Goal: Task Accomplishment & Management: Manage account settings

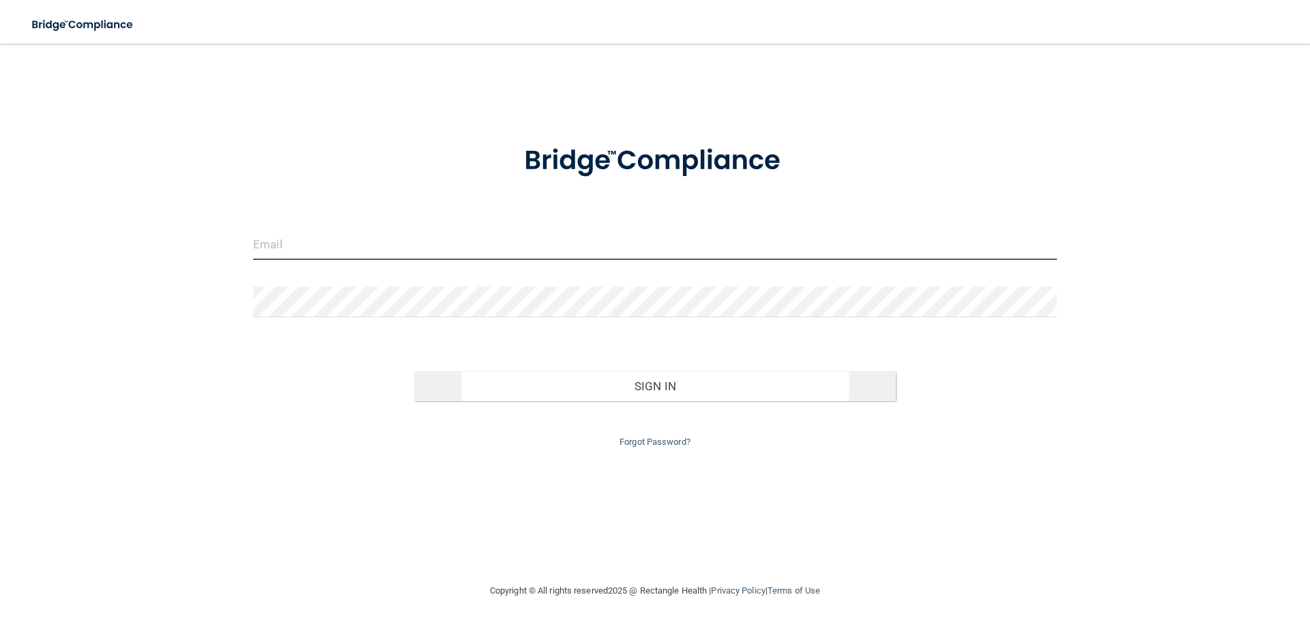
type input "[PERSON_NAME][EMAIL_ADDRESS][DOMAIN_NAME]"
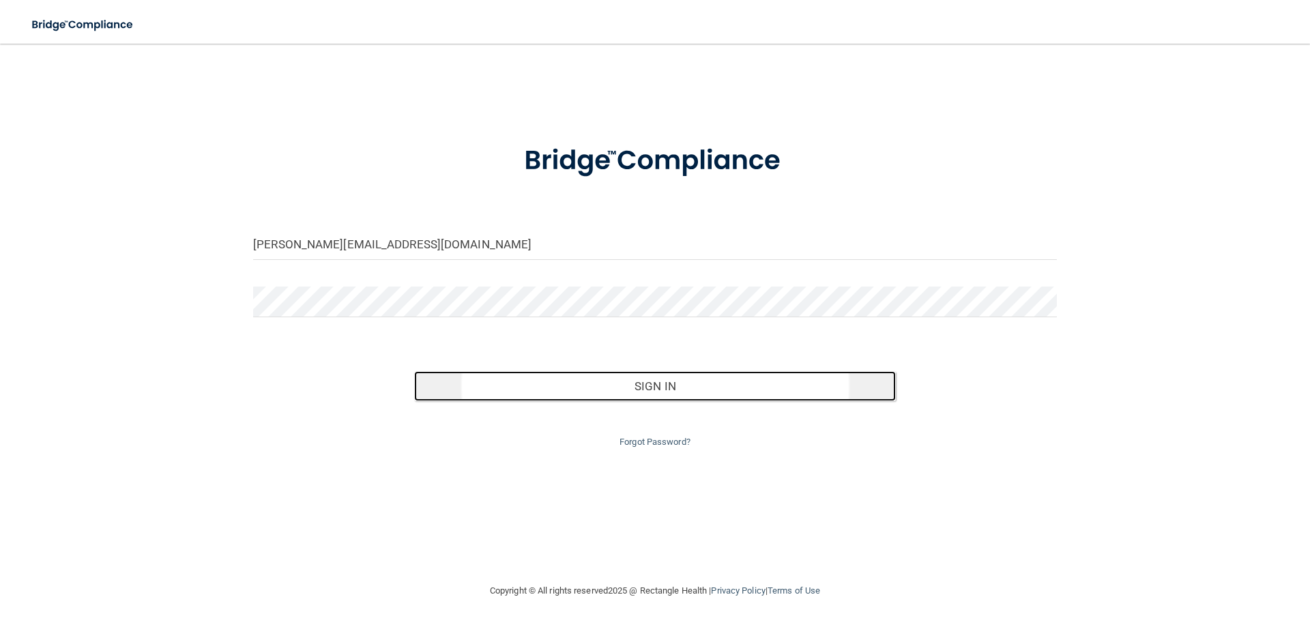
click at [662, 381] on button "Sign In" at bounding box center [655, 386] width 482 height 30
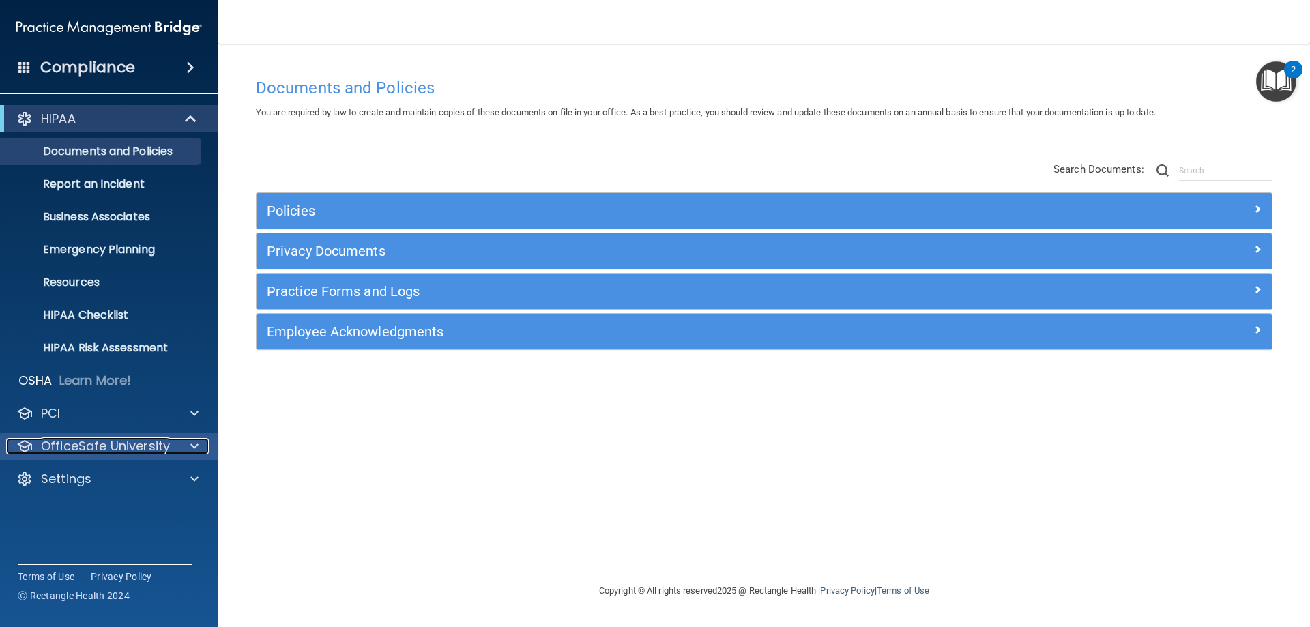
click at [103, 445] on p "OfficeSafe University" at bounding box center [105, 446] width 129 height 16
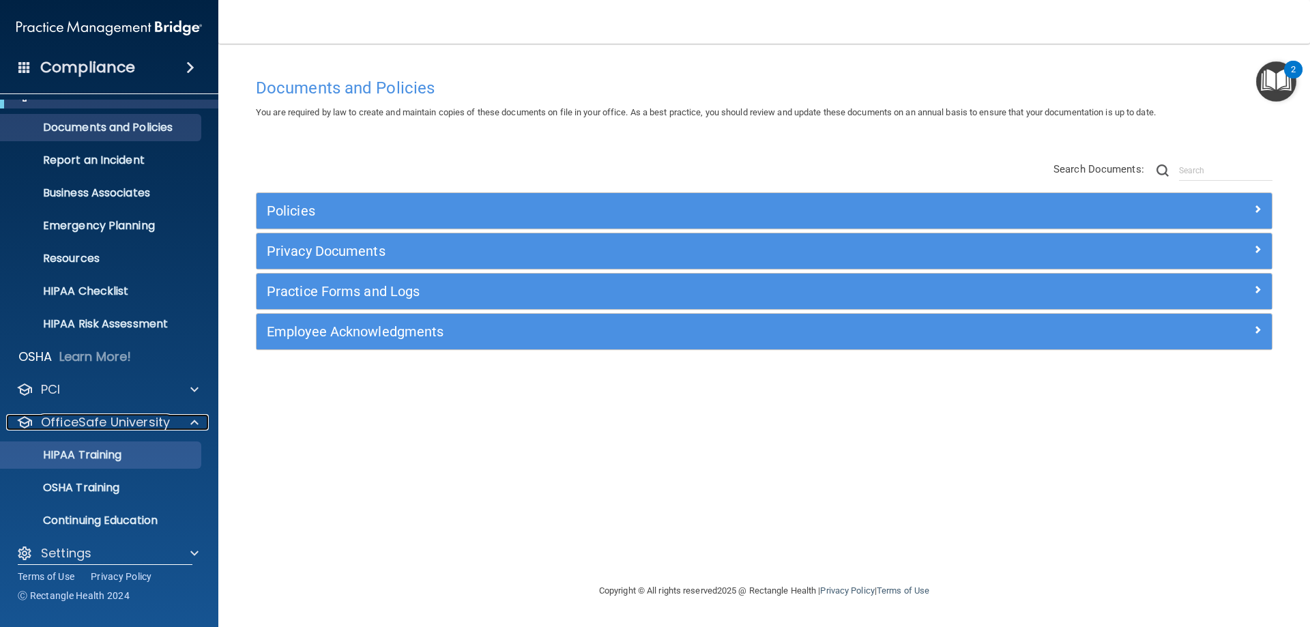
scroll to position [38, 0]
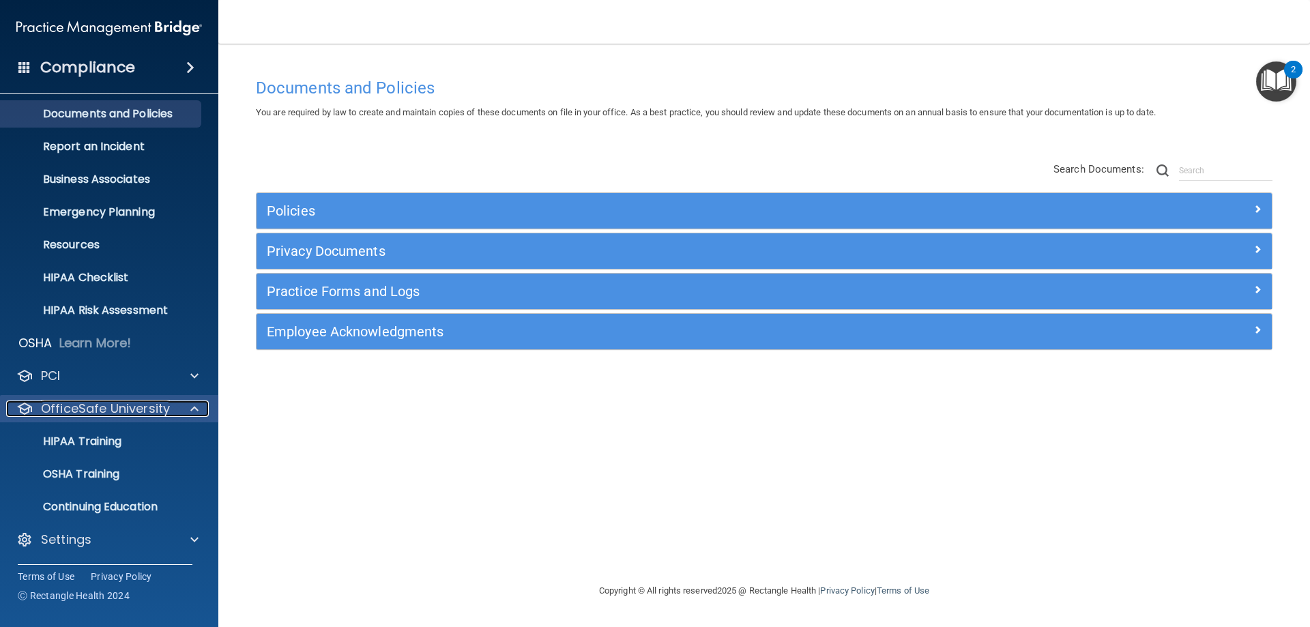
click at [100, 407] on p "OfficeSafe University" at bounding box center [105, 408] width 129 height 16
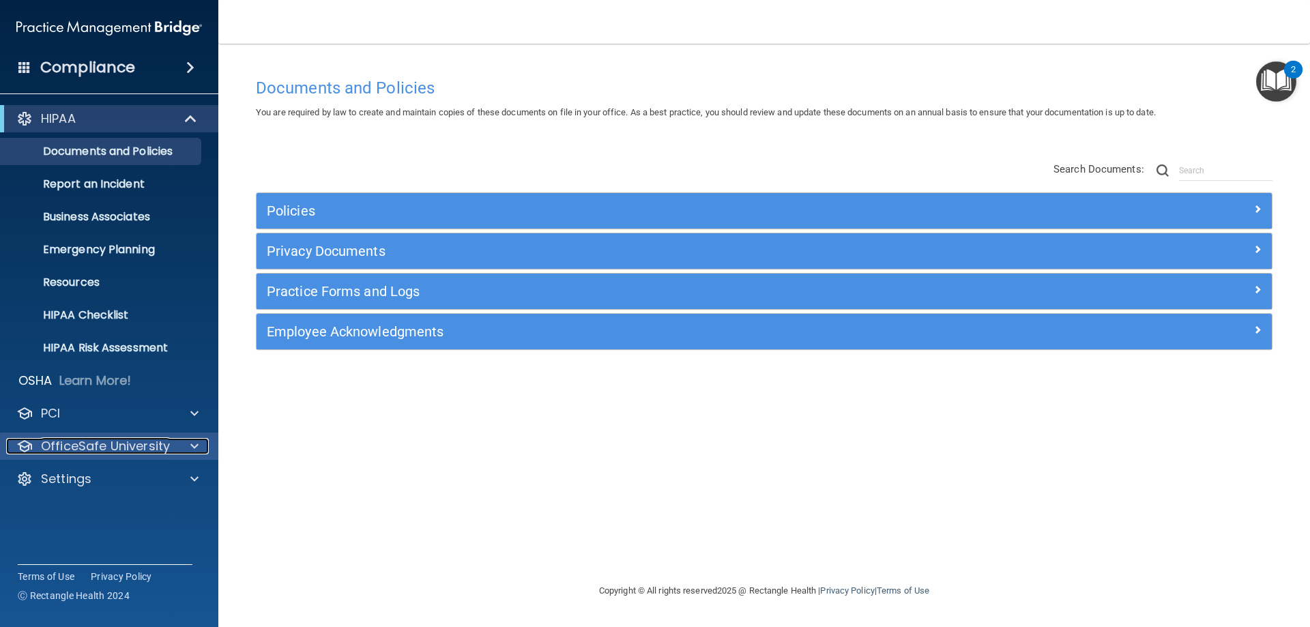
scroll to position [0, 0]
click at [100, 408] on div "PCI" at bounding box center [90, 413] width 169 height 16
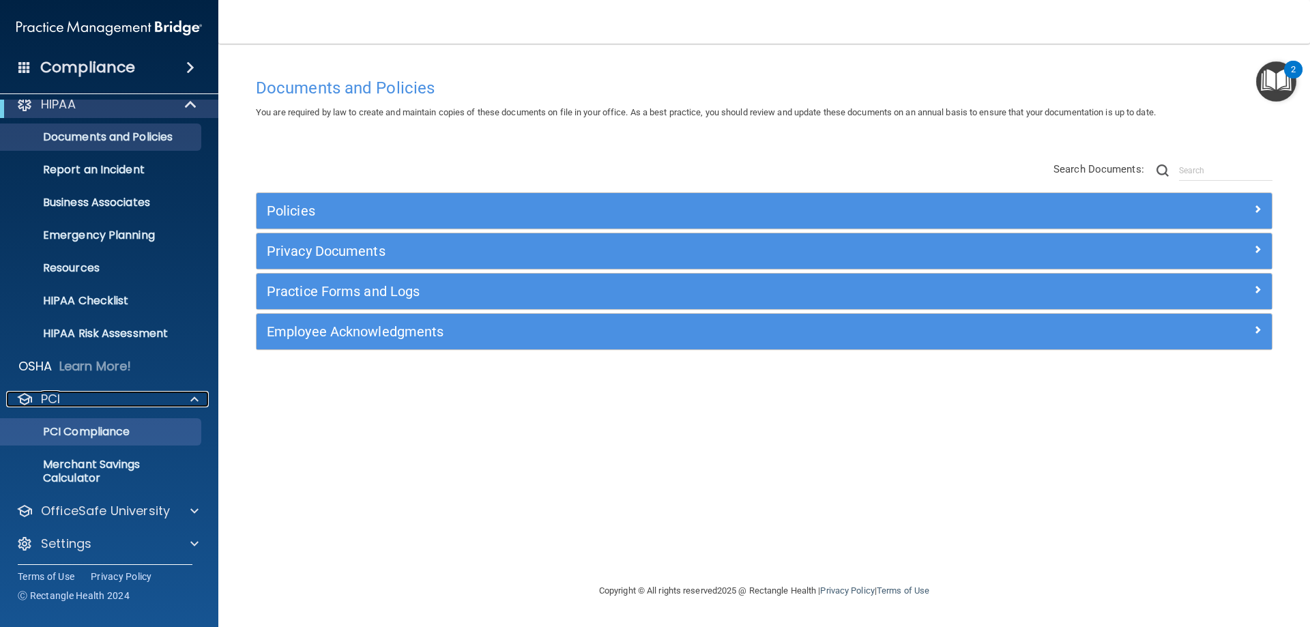
scroll to position [18, 0]
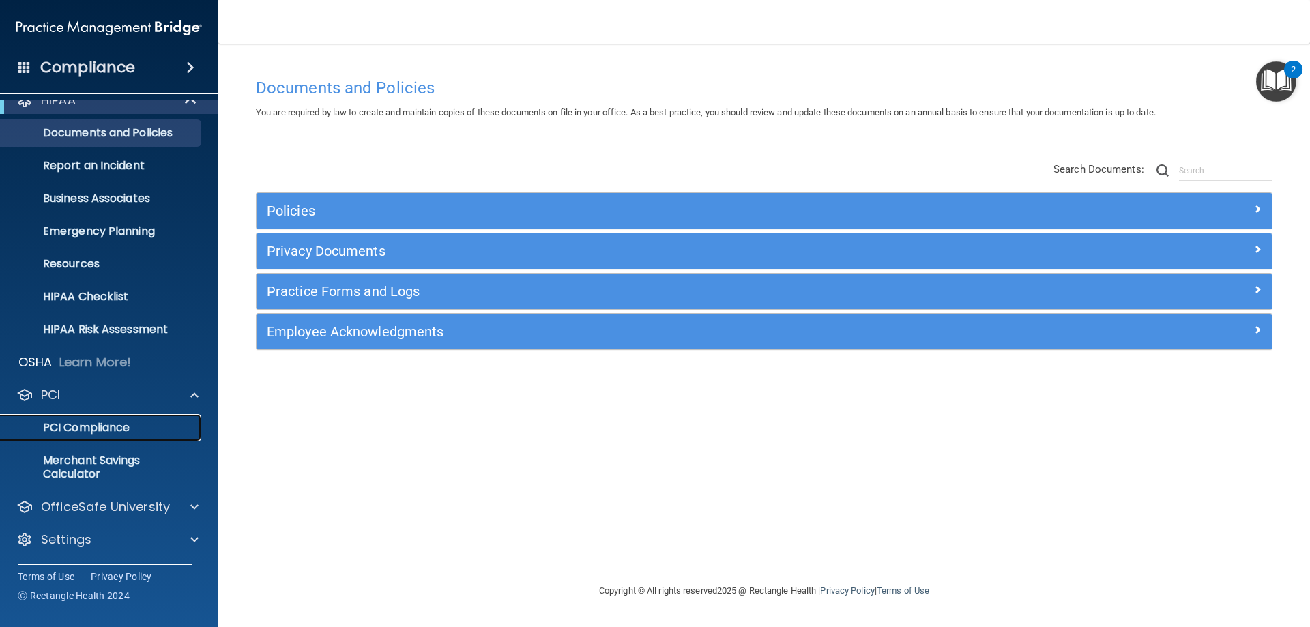
click at [77, 428] on p "PCI Compliance" at bounding box center [102, 428] width 186 height 14
click at [84, 507] on p "OfficeSafe University" at bounding box center [105, 507] width 129 height 16
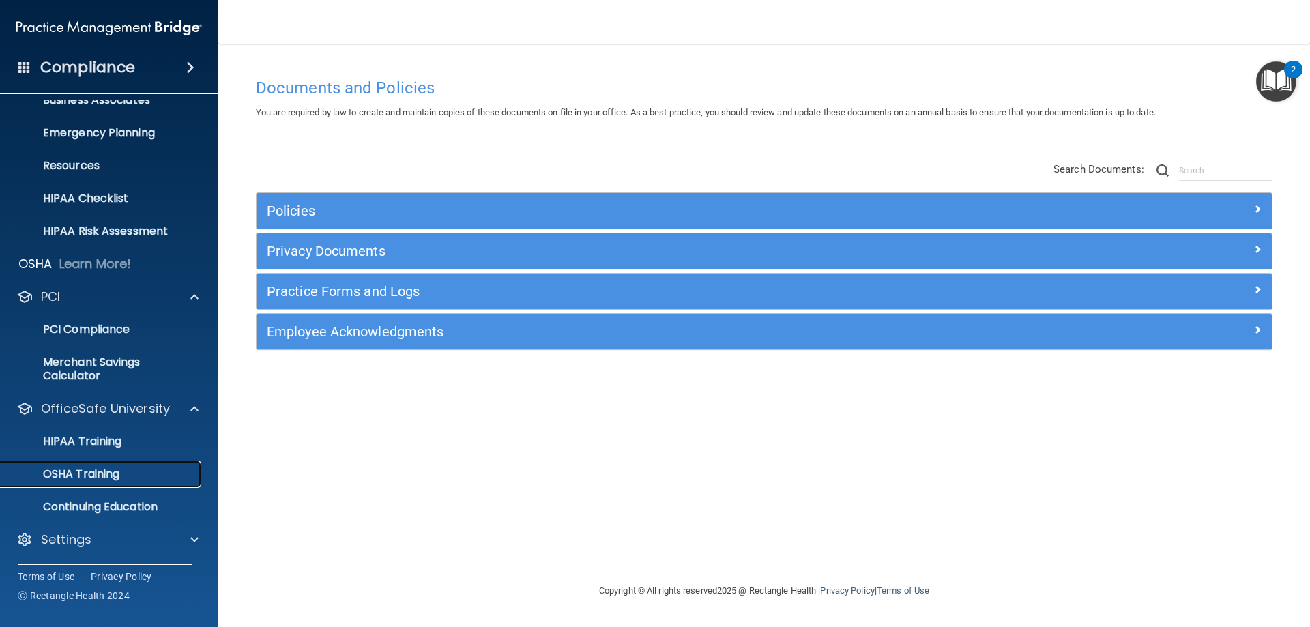
click at [68, 468] on p "OSHA Training" at bounding box center [64, 474] width 111 height 14
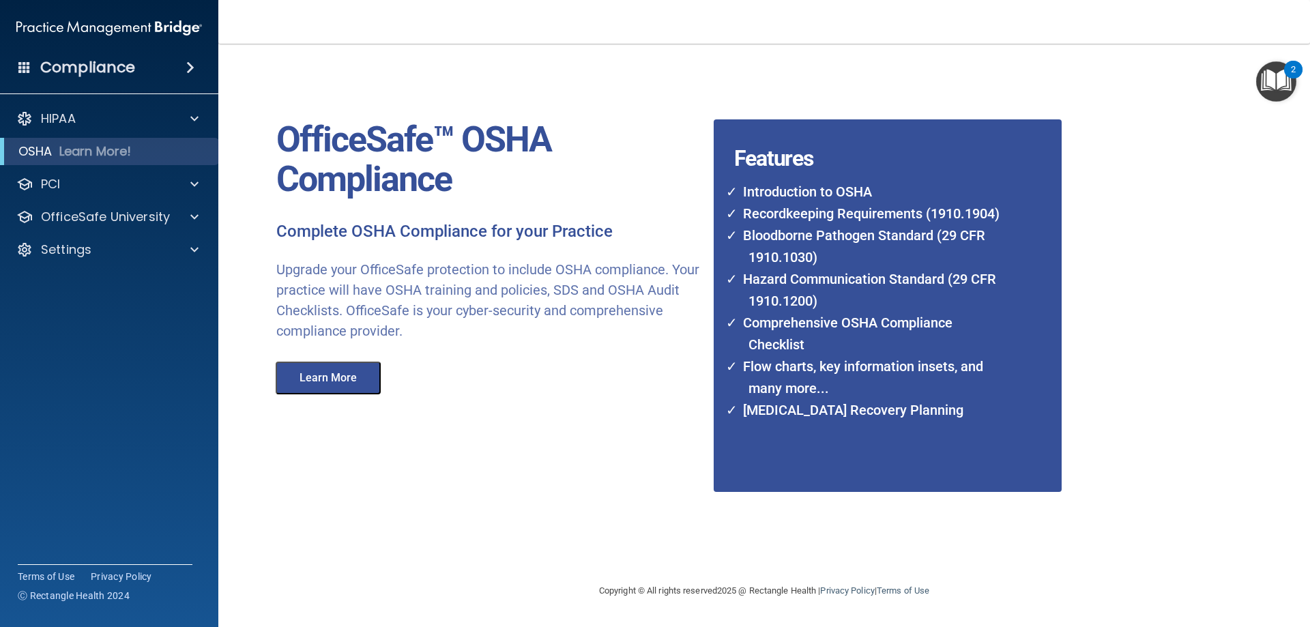
click at [309, 372] on button "Learn More" at bounding box center [328, 378] width 105 height 33
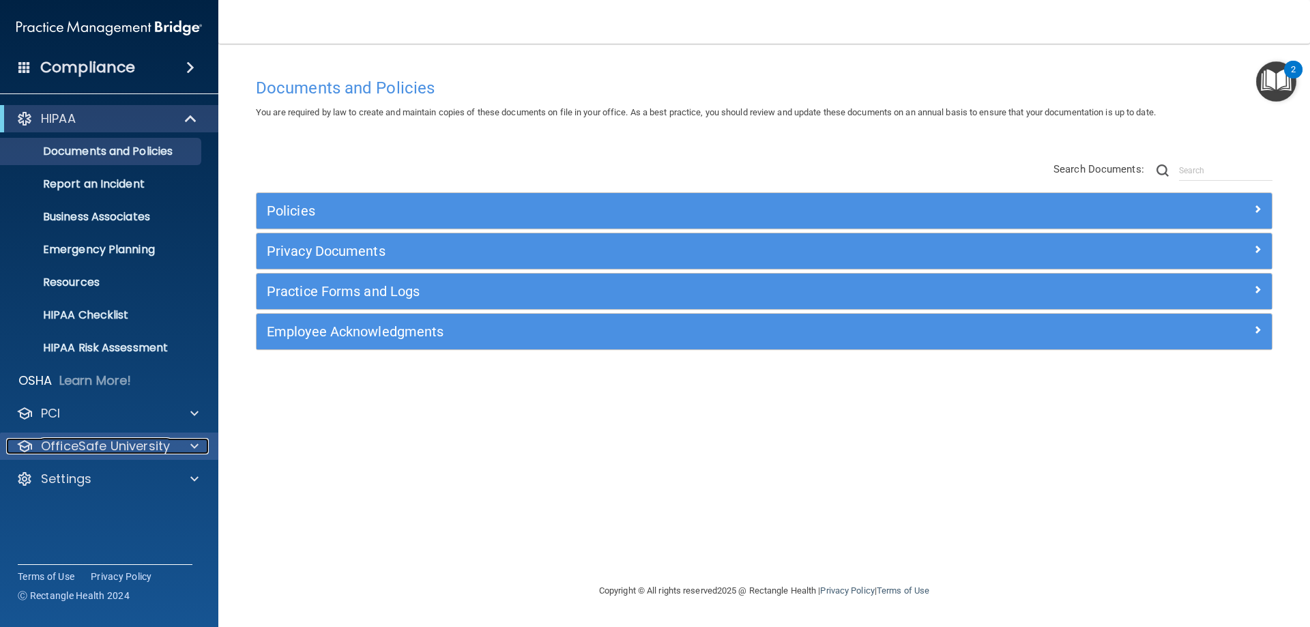
click at [143, 445] on p "OfficeSafe University" at bounding box center [105, 446] width 129 height 16
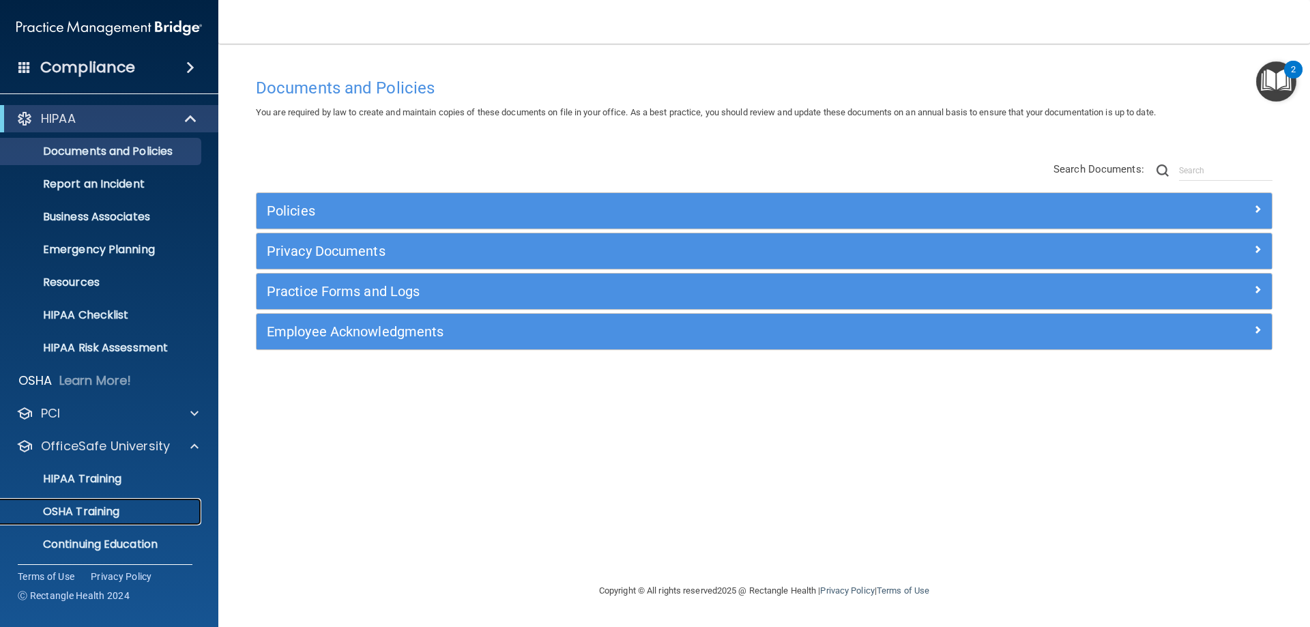
click at [79, 508] on p "OSHA Training" at bounding box center [64, 512] width 111 height 14
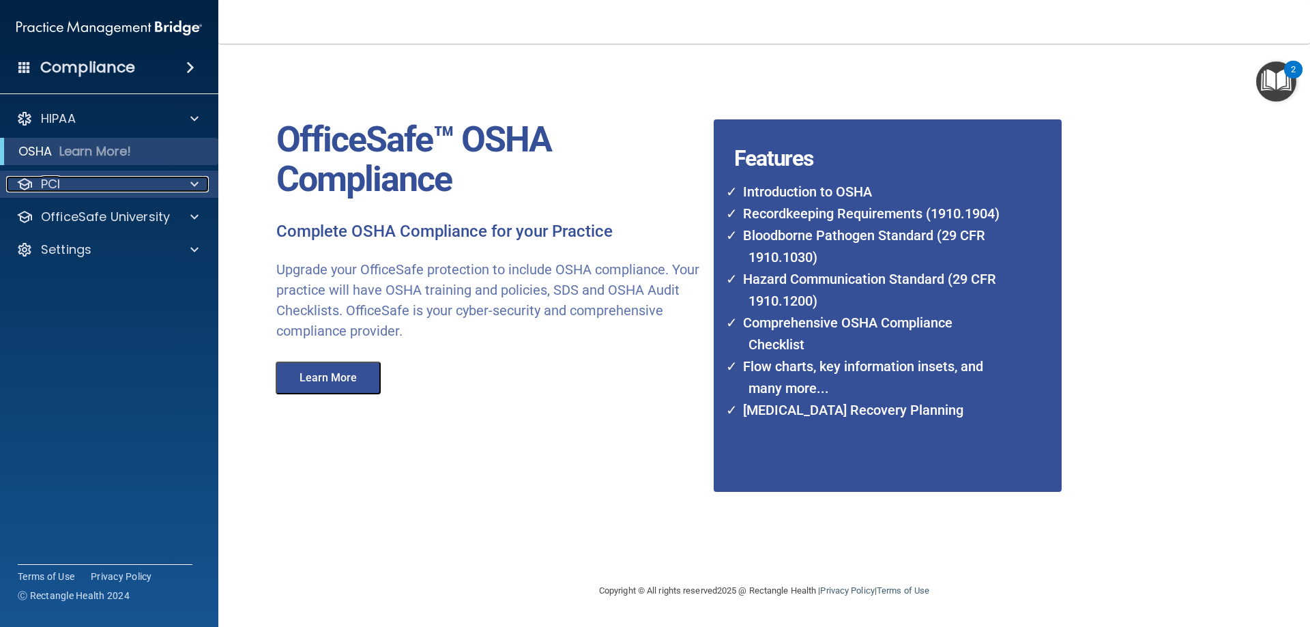
click at [202, 182] on div at bounding box center [192, 184] width 34 height 16
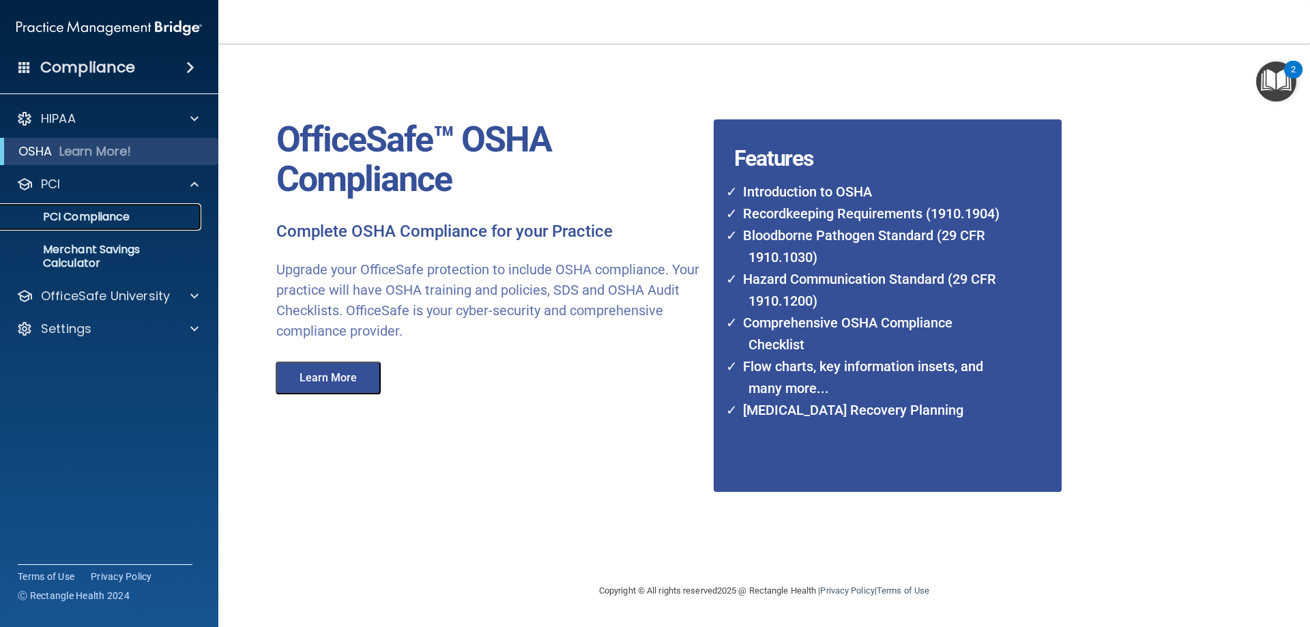
click at [105, 215] on p "PCI Compliance" at bounding box center [102, 217] width 186 height 14
click at [339, 379] on button "Learn More" at bounding box center [328, 378] width 105 height 33
click at [311, 374] on button "Learn More" at bounding box center [328, 378] width 105 height 33
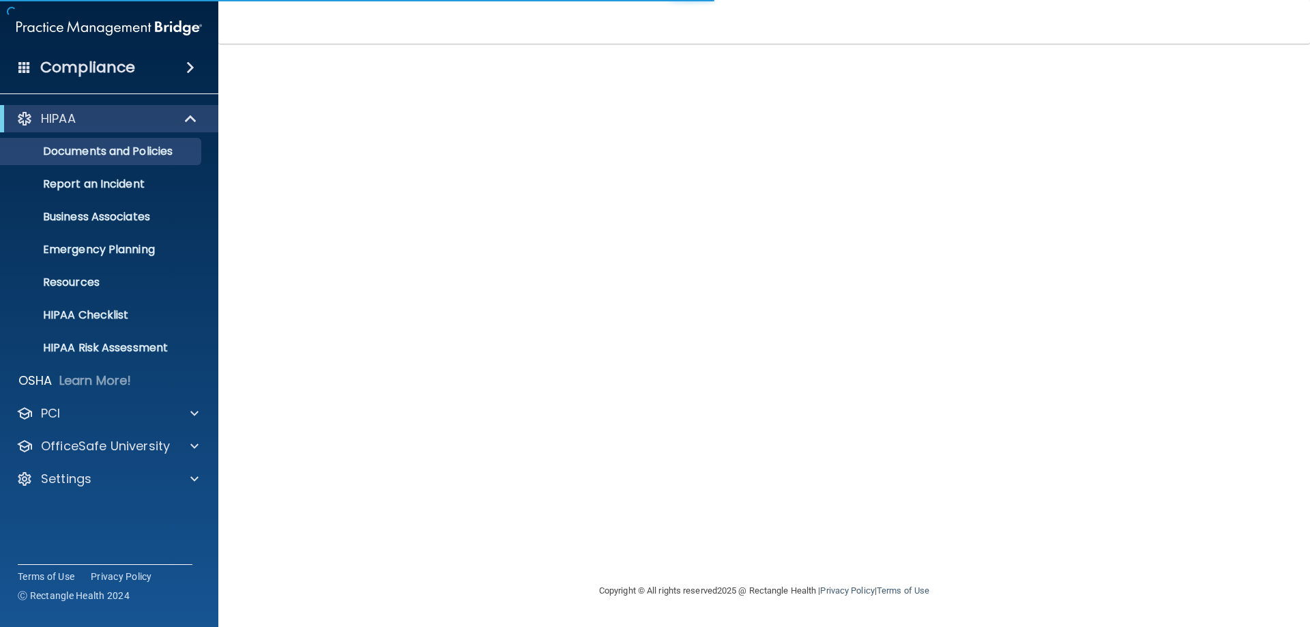
click at [166, 64] on div "Compliance" at bounding box center [109, 68] width 218 height 30
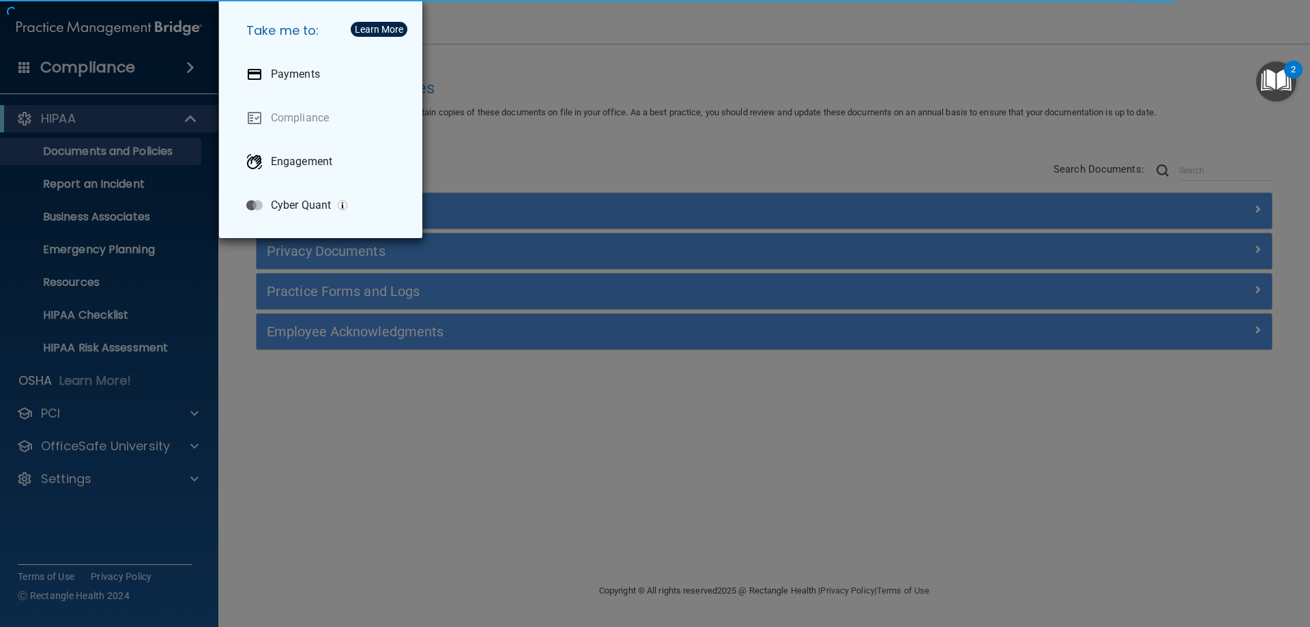
click at [143, 128] on div "Take me to: Payments Compliance Engagement Cyber Quant" at bounding box center [655, 313] width 1310 height 627
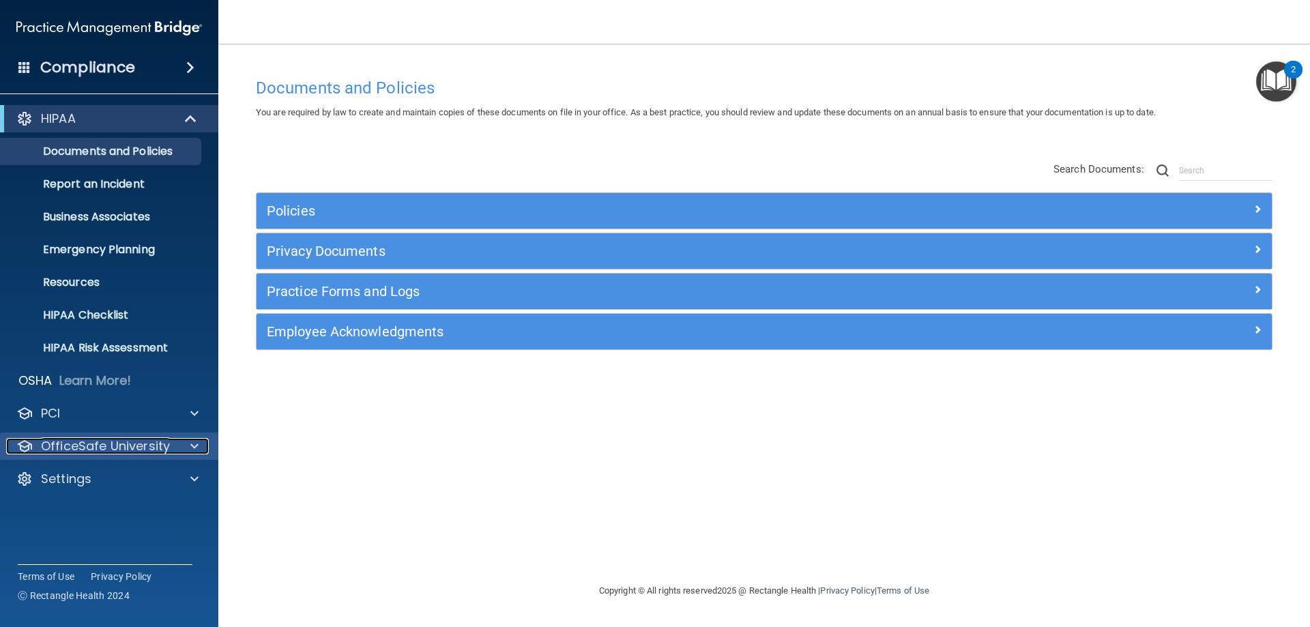
click at [96, 452] on p "OfficeSafe University" at bounding box center [105, 446] width 129 height 16
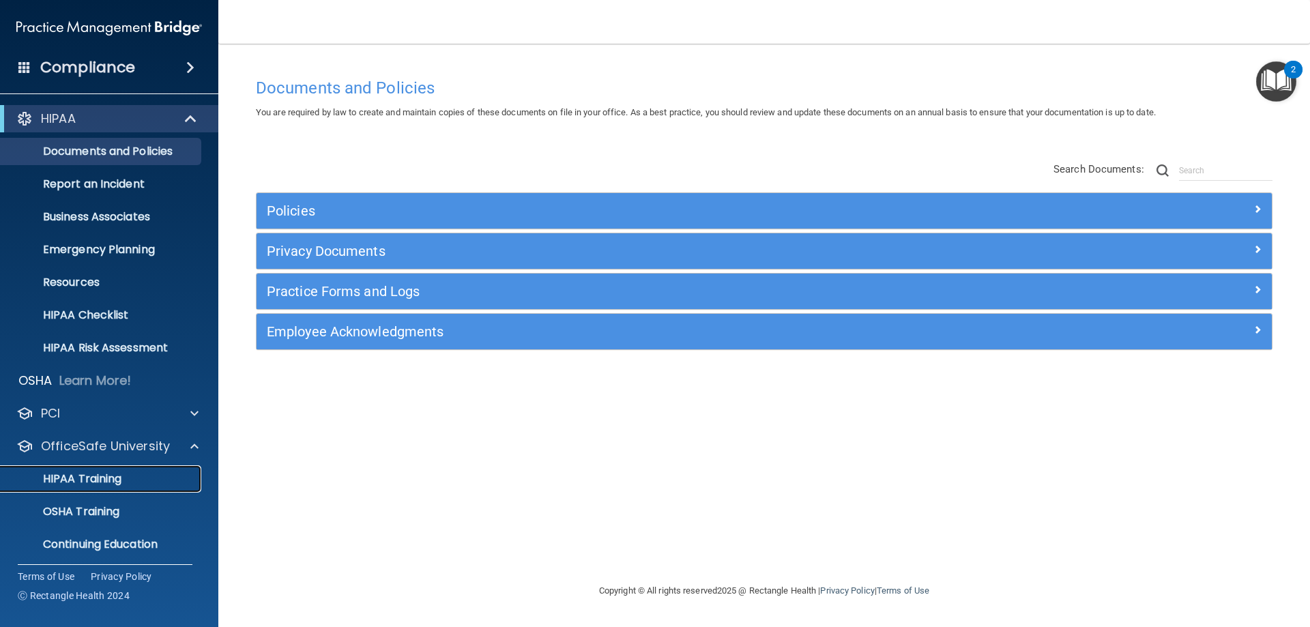
click at [88, 481] on p "HIPAA Training" at bounding box center [65, 479] width 113 height 14
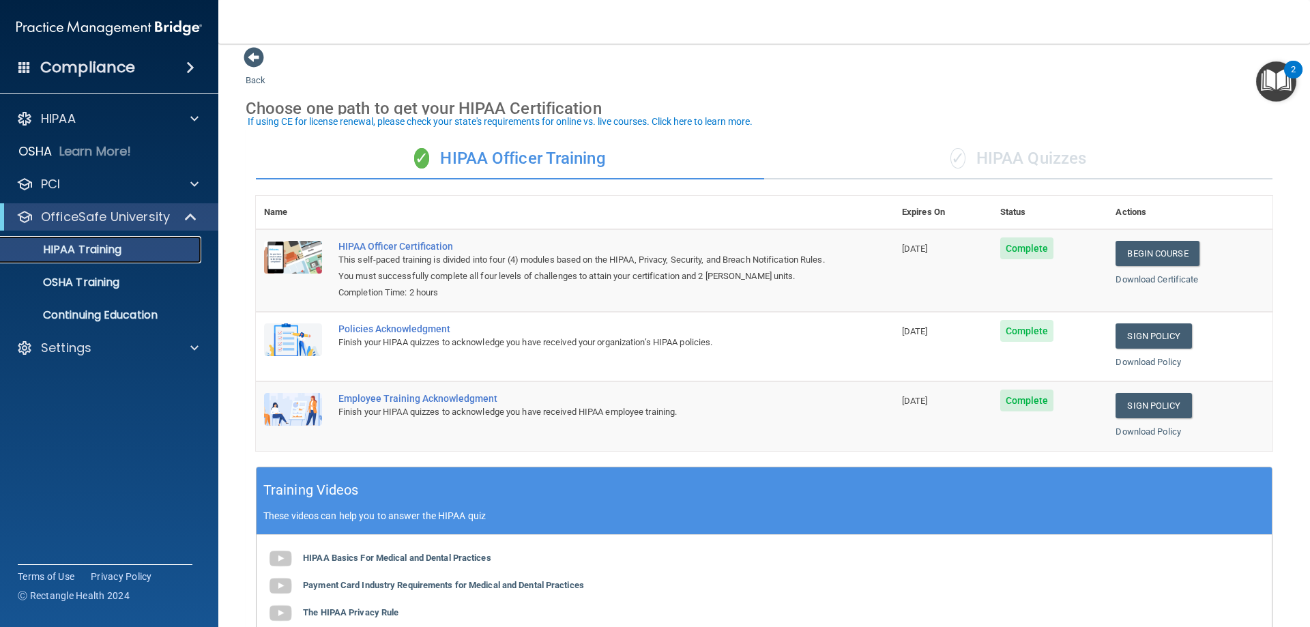
scroll to position [2, 0]
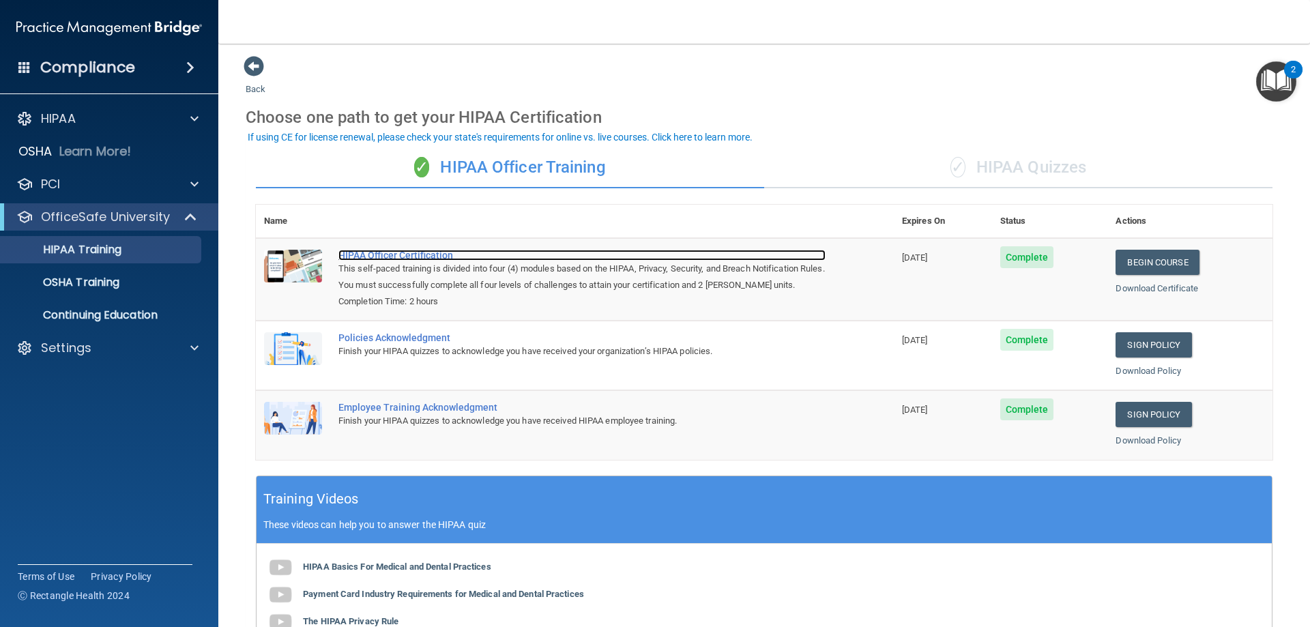
click at [412, 254] on div "HIPAA Officer Certification" at bounding box center [581, 255] width 487 height 11
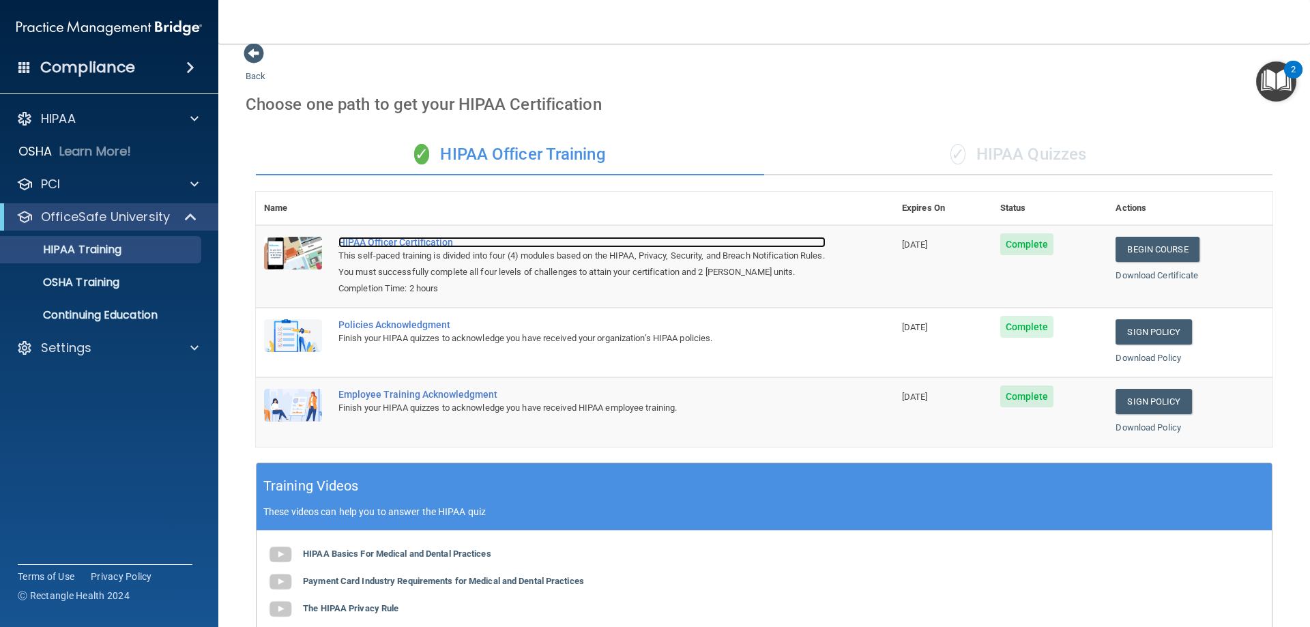
scroll to position [0, 0]
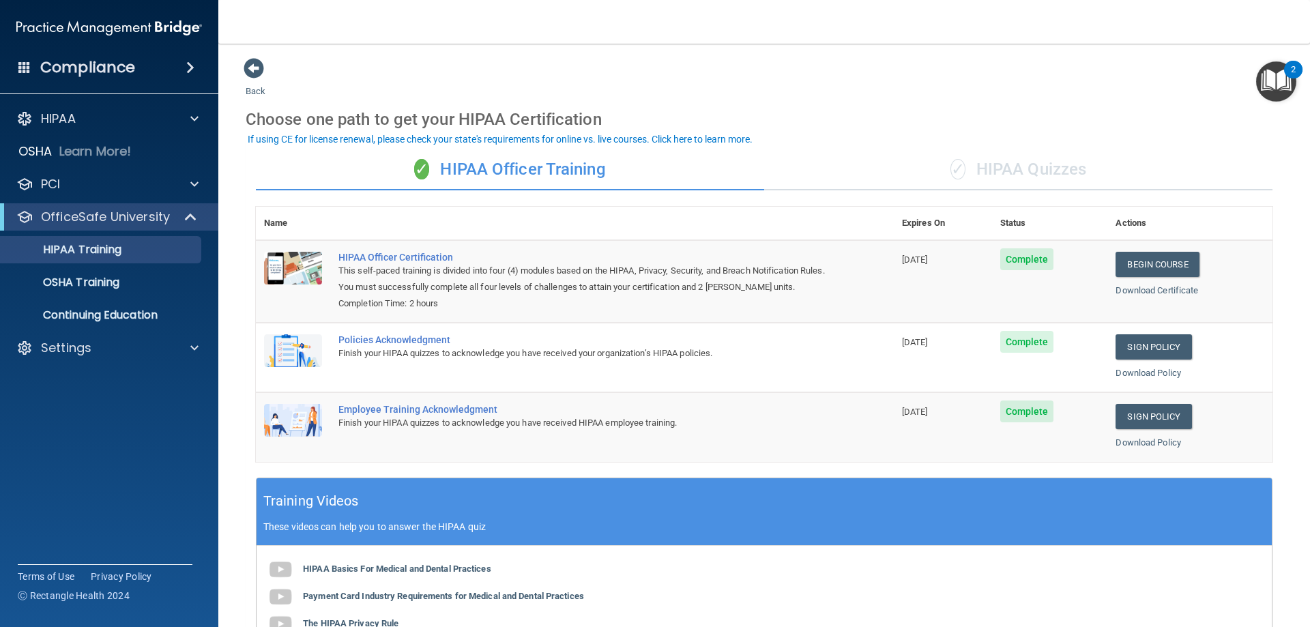
click at [78, 60] on h4 "Compliance" at bounding box center [87, 67] width 95 height 19
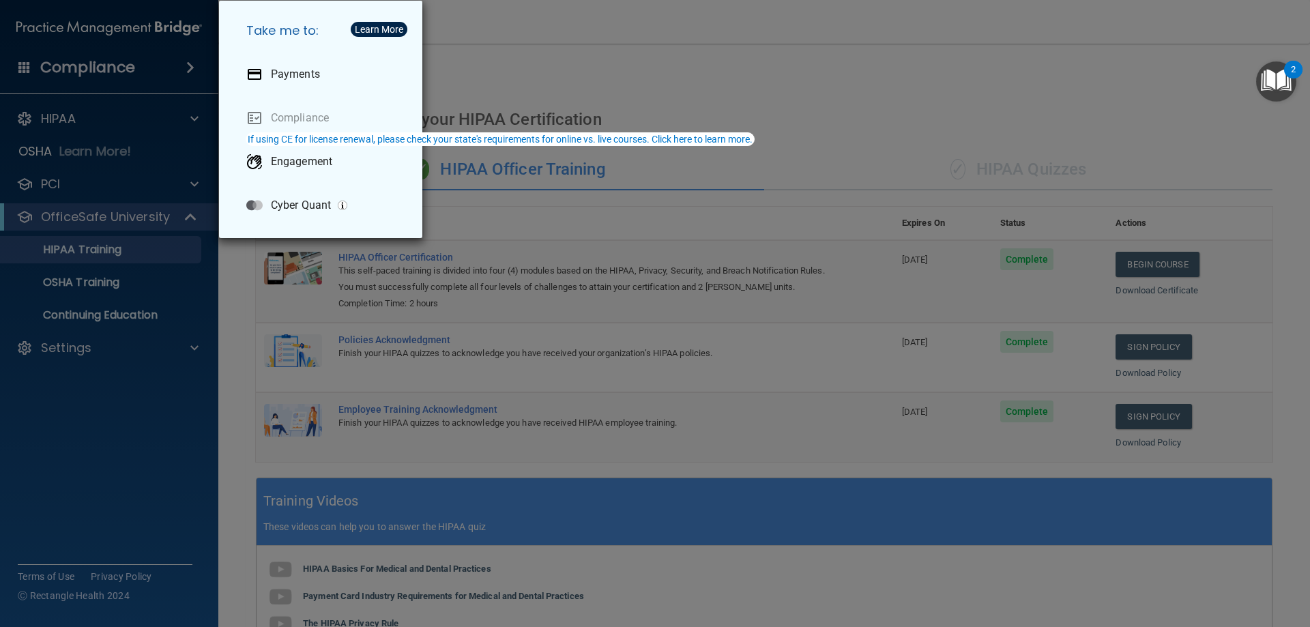
click at [145, 93] on div "Take me to: Payments Compliance Engagement Cyber Quant" at bounding box center [655, 313] width 1310 height 627
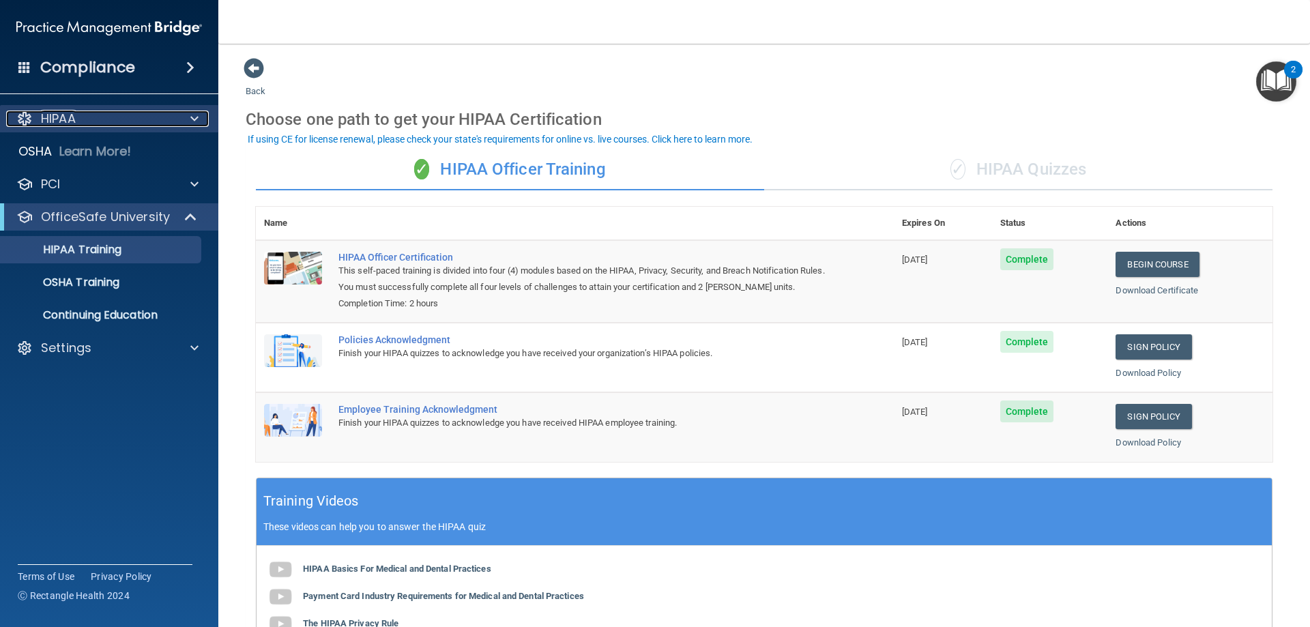
click at [201, 117] on div at bounding box center [192, 119] width 34 height 16
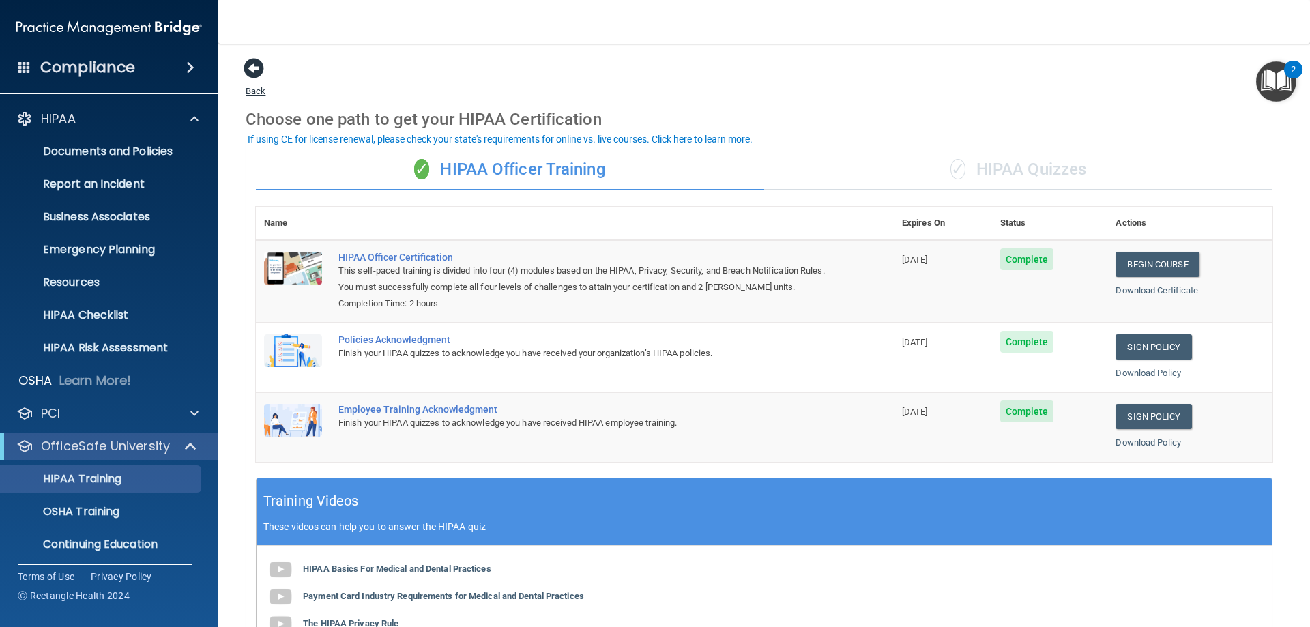
click at [252, 62] on span at bounding box center [254, 68] width 20 height 20
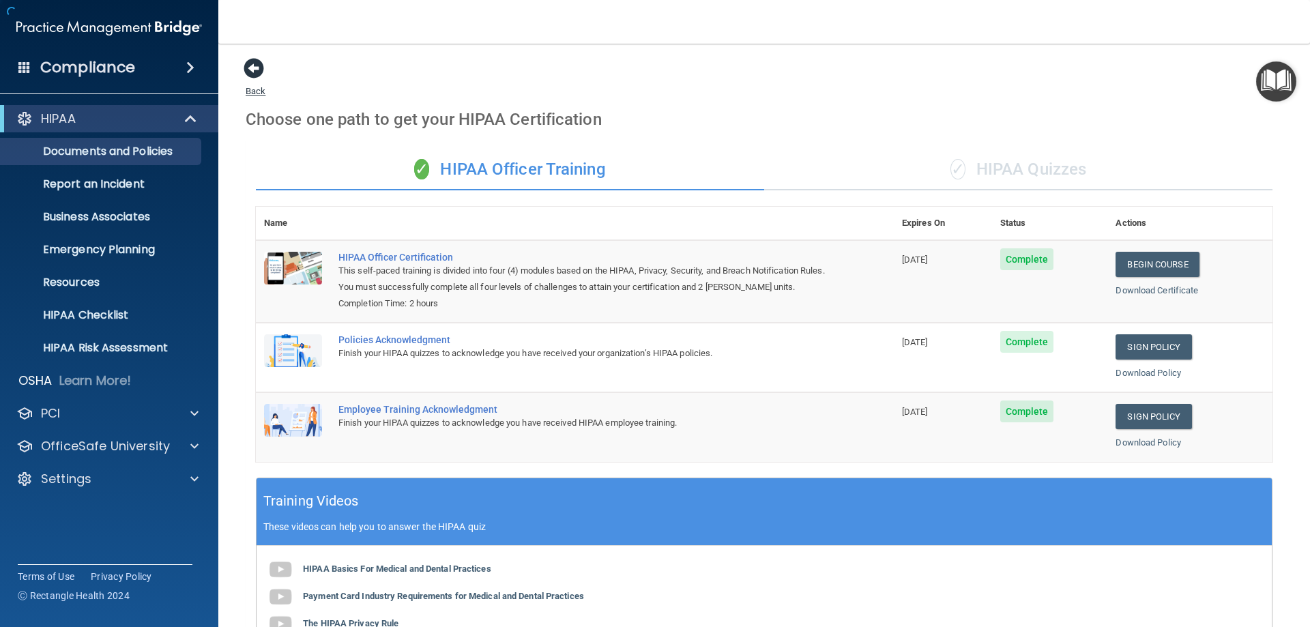
click at [252, 62] on span at bounding box center [254, 68] width 20 height 20
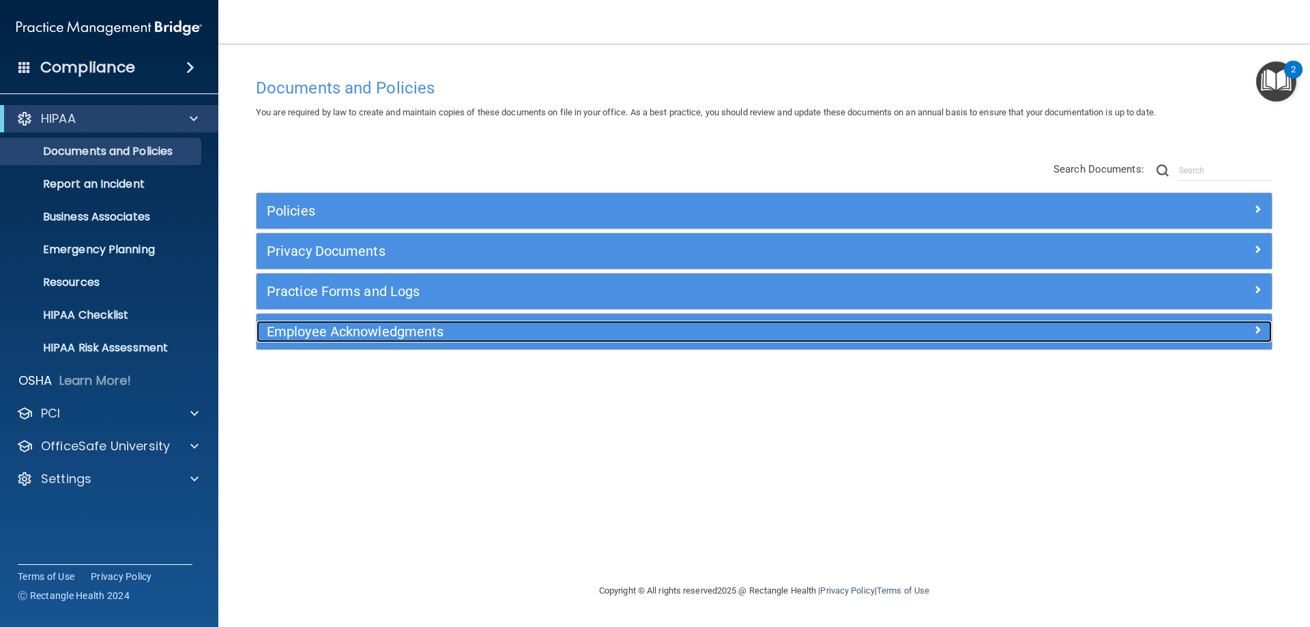
click at [392, 331] on h5 "Employee Acknowledgments" at bounding box center [637, 331] width 741 height 15
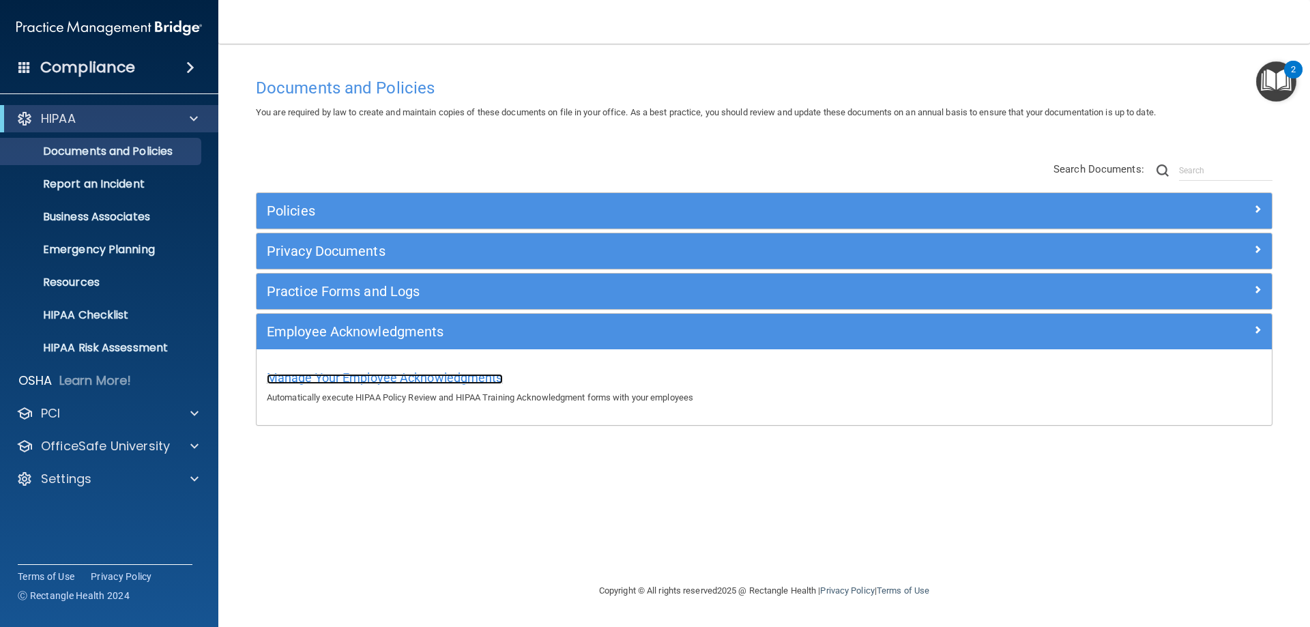
click at [377, 378] on span "Manage Your Employee Acknowledgments" at bounding box center [385, 377] width 236 height 14
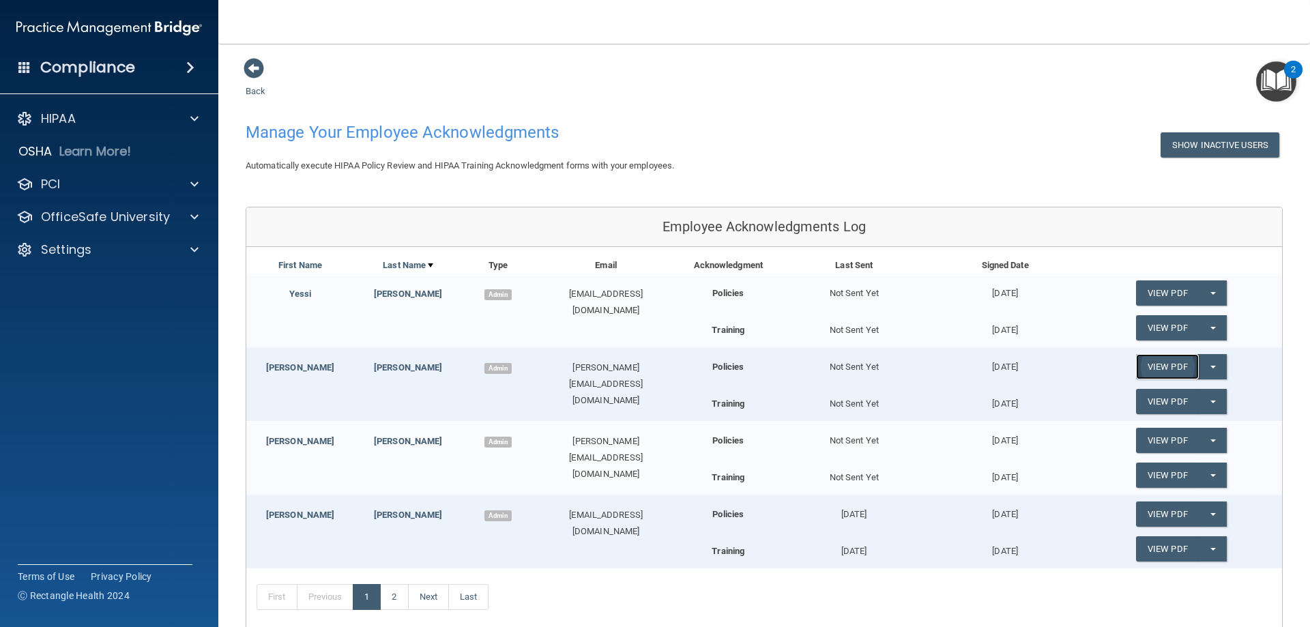
click at [1162, 365] on link "View PDF" at bounding box center [1167, 366] width 63 height 25
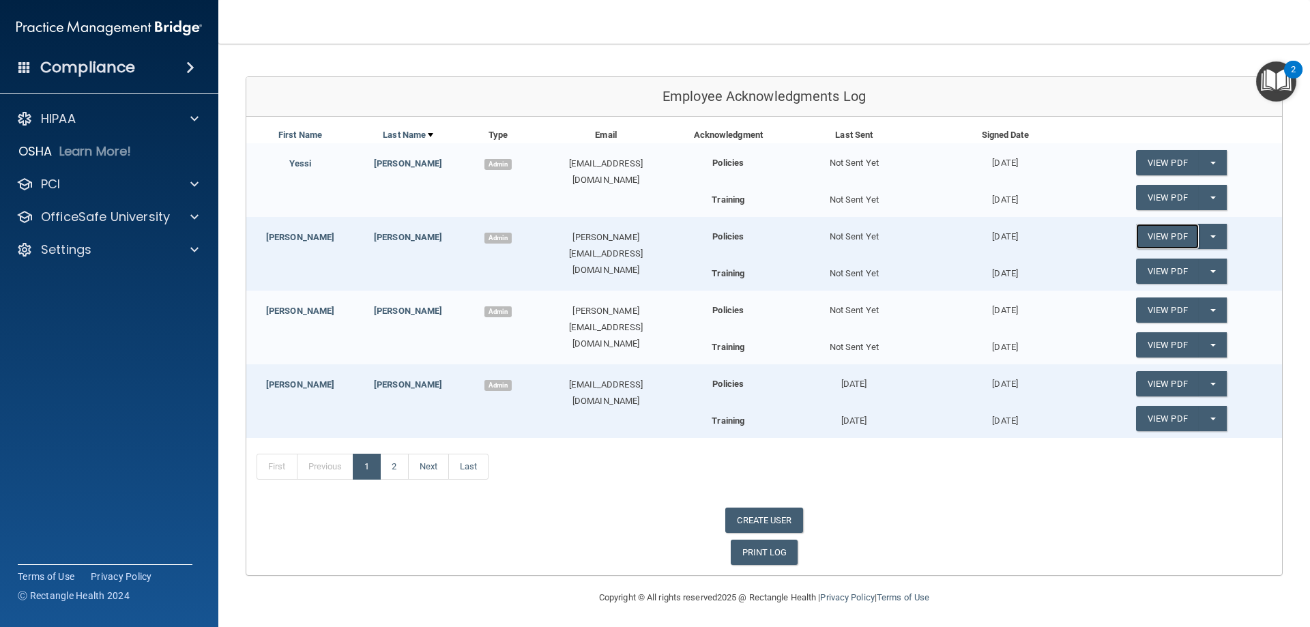
scroll to position [134, 0]
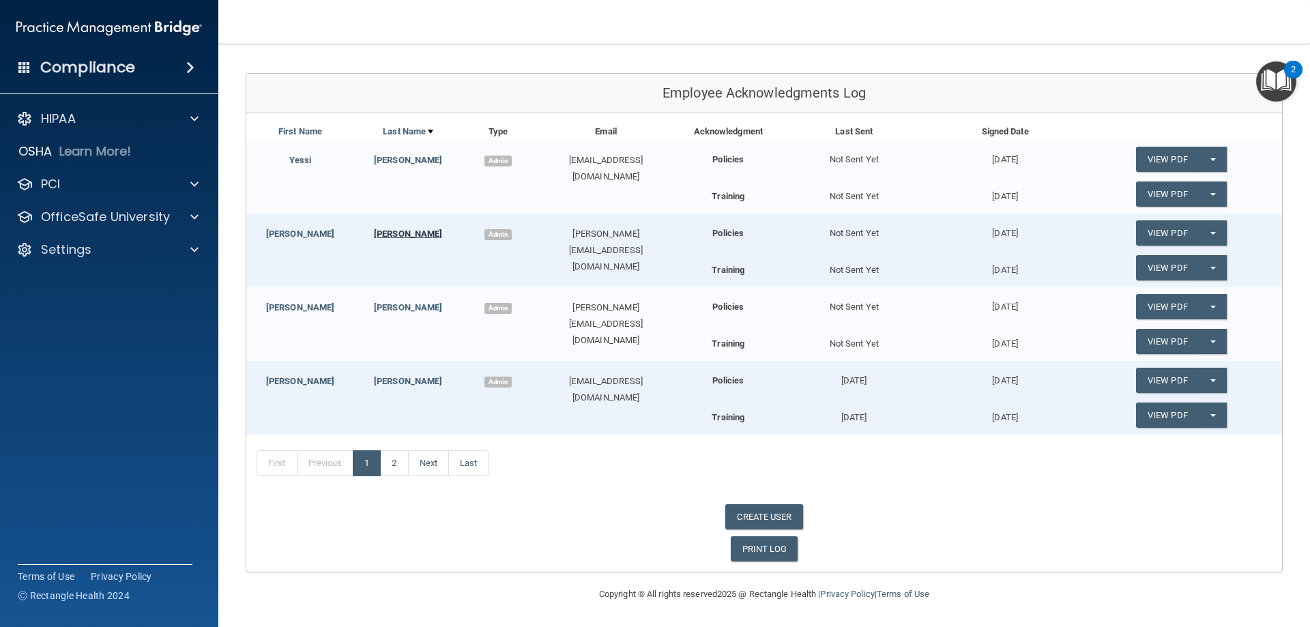
click at [401, 233] on link "[PERSON_NAME]" at bounding box center [408, 234] width 68 height 10
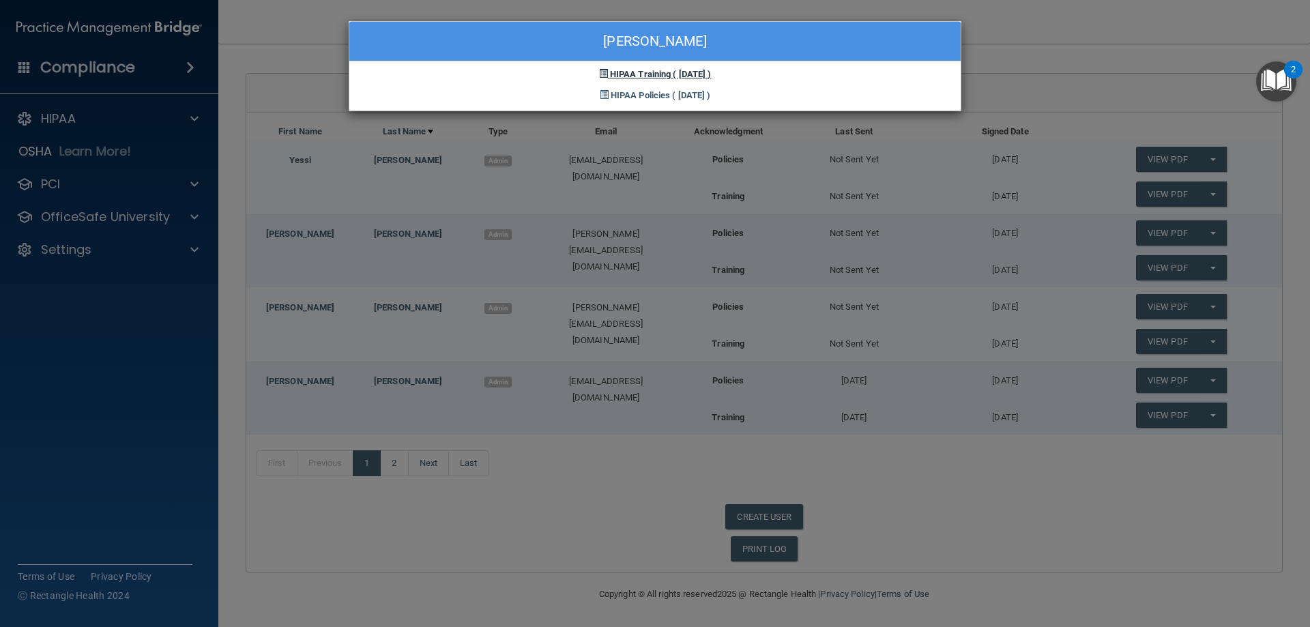
click at [627, 73] on span "HIPAA Training" at bounding box center [640, 74] width 61 height 10
click at [624, 93] on span "HIPAA Policies" at bounding box center [640, 95] width 59 height 10
click at [619, 72] on span "HIPAA Training" at bounding box center [640, 74] width 61 height 10
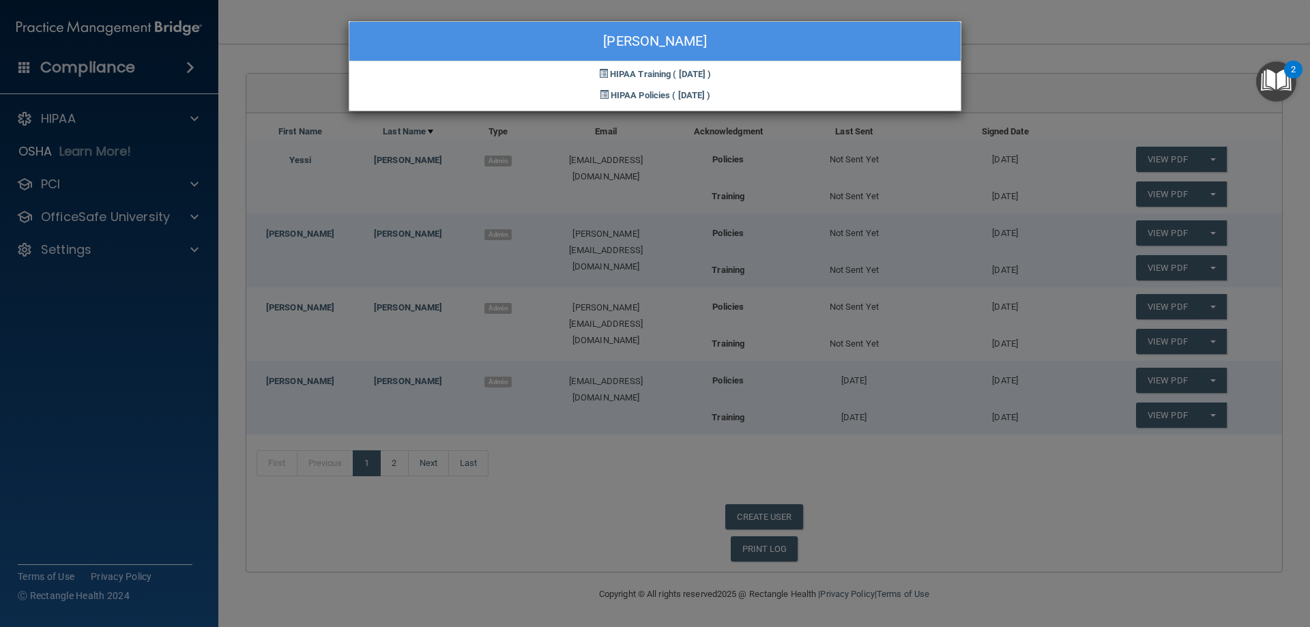
click at [591, 67] on div "HIPAA Training ( [DATE] )" at bounding box center [654, 71] width 611 height 21
click at [599, 71] on span at bounding box center [603, 73] width 9 height 9
click at [600, 92] on span at bounding box center [604, 94] width 9 height 9
click at [1036, 55] on div "[PERSON_NAME] HIPAA Training ( [DATE] ) HIPAA Policies ( [DATE] )" at bounding box center [655, 313] width 1310 height 627
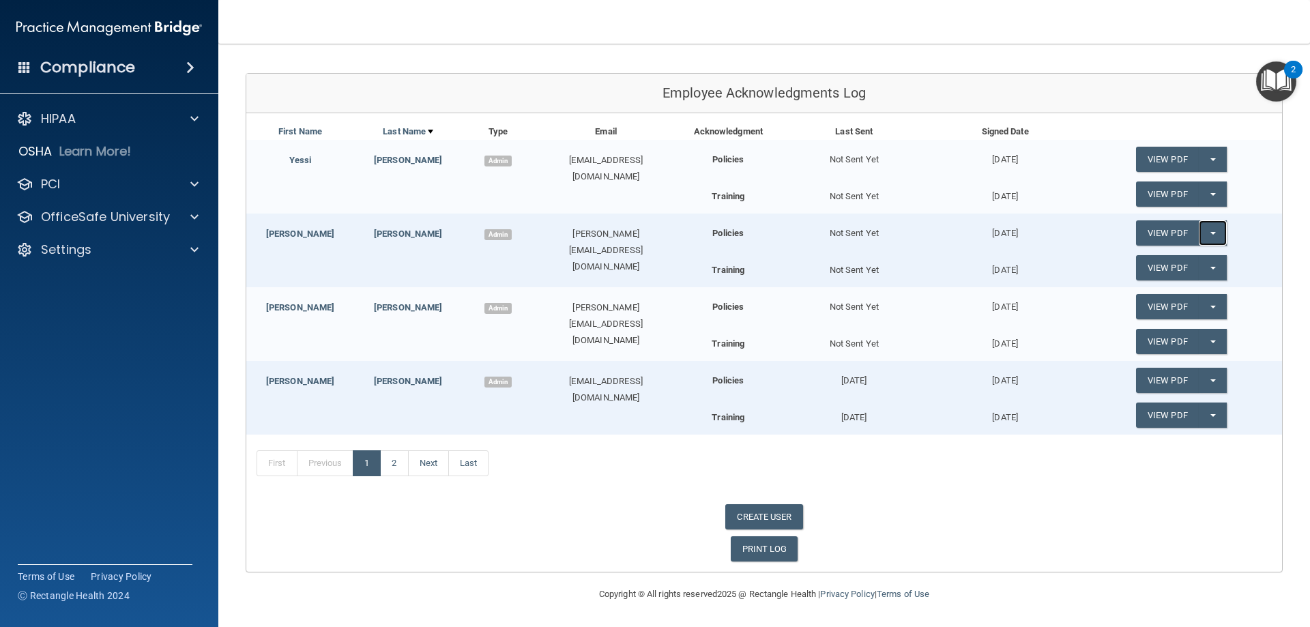
click at [1201, 229] on button "Split button!" at bounding box center [1213, 232] width 28 height 25
click at [1206, 257] on link "Update Acknowledgment" at bounding box center [1199, 260] width 126 height 20
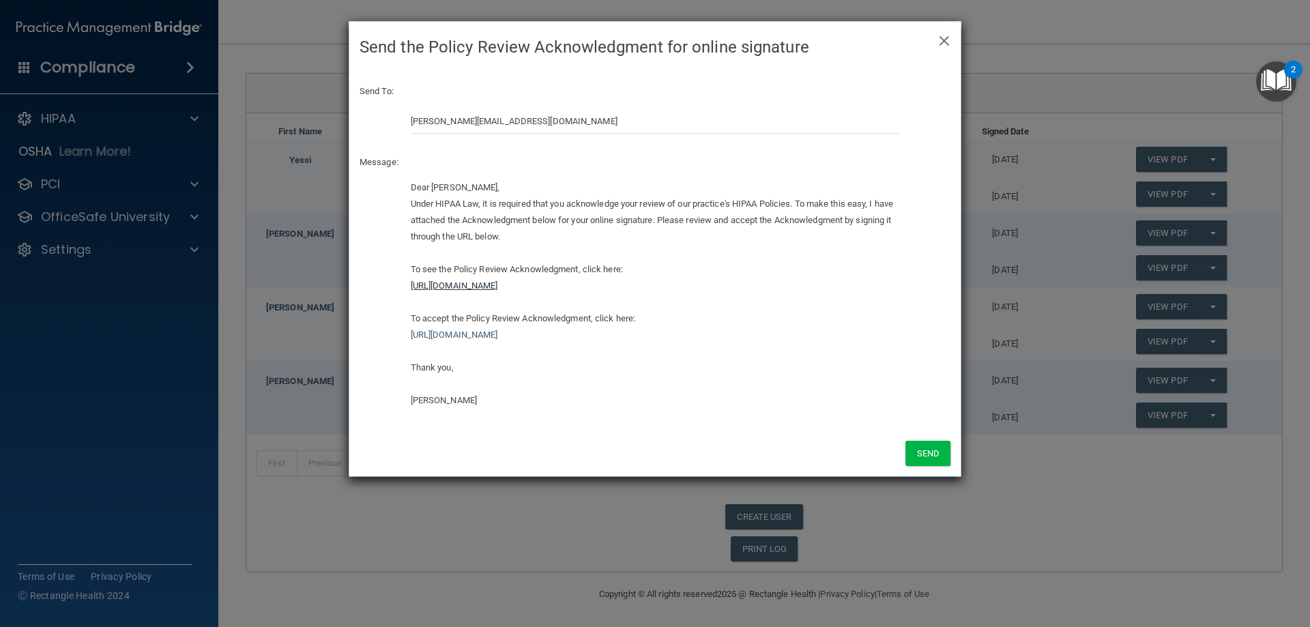
click at [498, 285] on link "[URL][DOMAIN_NAME]" at bounding box center [454, 285] width 87 height 10
click at [498, 282] on link "[URL][DOMAIN_NAME]" at bounding box center [454, 285] width 87 height 10
click at [498, 287] on link "[URL][DOMAIN_NAME]" at bounding box center [454, 285] width 87 height 10
click at [498, 284] on link "[URL][DOMAIN_NAME]" at bounding box center [454, 285] width 87 height 10
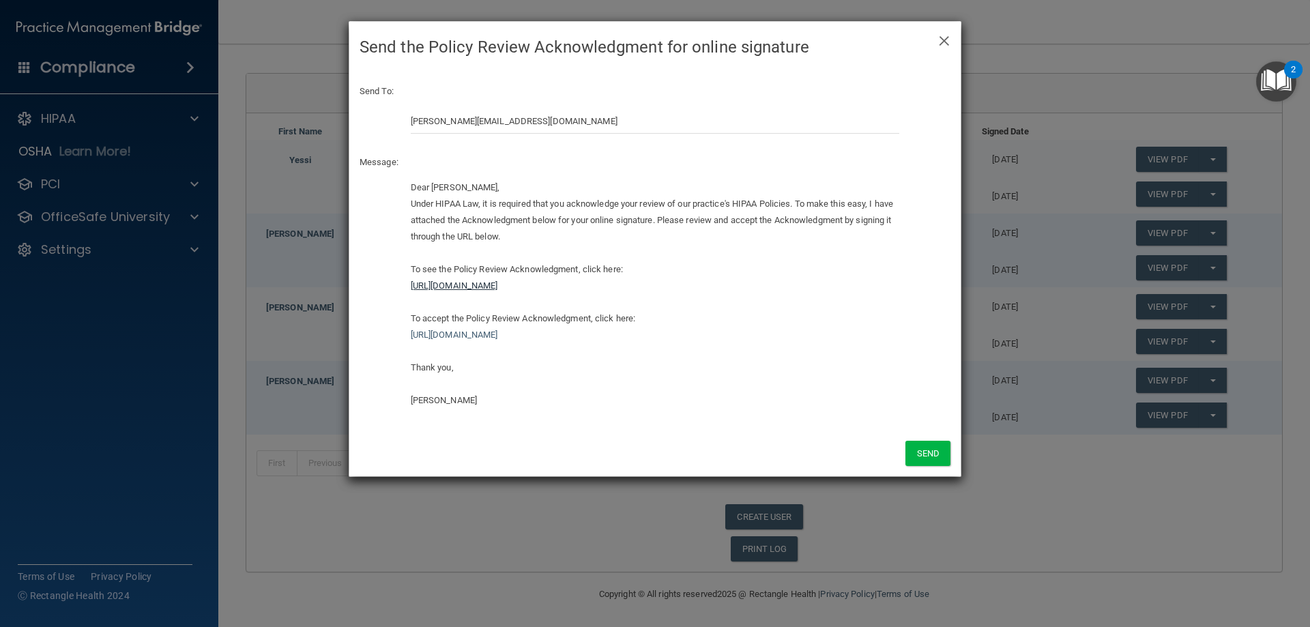
click at [498, 284] on link "[URL][DOMAIN_NAME]" at bounding box center [454, 285] width 87 height 10
click at [467, 286] on link "[URL][DOMAIN_NAME]" at bounding box center [454, 285] width 87 height 10
click at [467, 285] on link "[URL][DOMAIN_NAME]" at bounding box center [454, 285] width 87 height 10
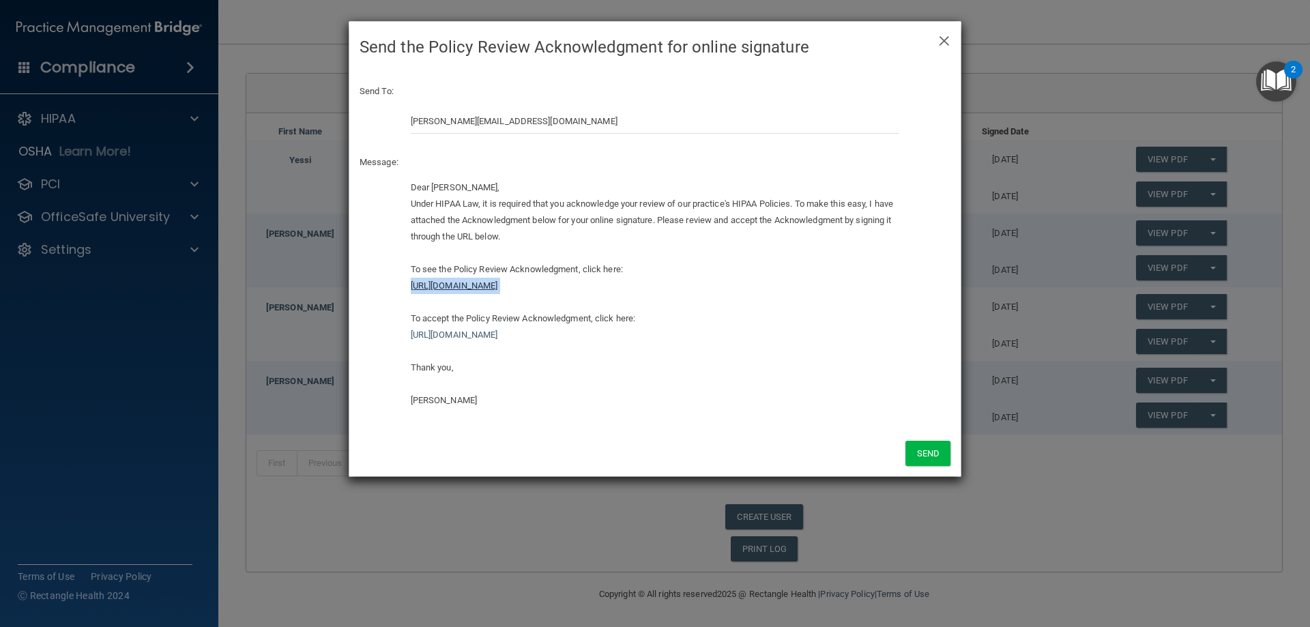
click at [467, 285] on link "[URL][DOMAIN_NAME]" at bounding box center [454, 285] width 87 height 10
copy link "[URL][DOMAIN_NAME]"
click at [933, 43] on h4 "Send the Policy Review Acknowledgment for online signature" at bounding box center [655, 47] width 591 height 30
click at [945, 44] on span "×" at bounding box center [944, 38] width 12 height 27
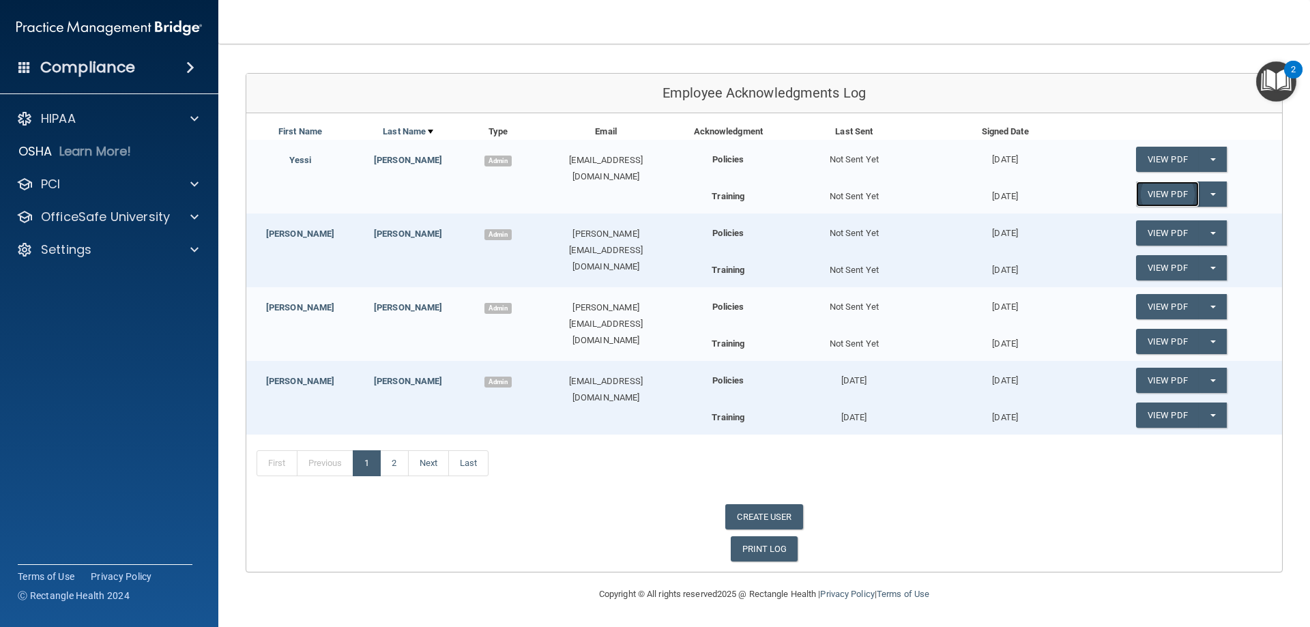
click at [1149, 192] on link "View PDF" at bounding box center [1167, 193] width 63 height 25
click at [1145, 158] on link "View PDF" at bounding box center [1167, 159] width 63 height 25
click at [1162, 190] on link "View PDF" at bounding box center [1167, 193] width 63 height 25
click at [1152, 156] on link "View PDF" at bounding box center [1167, 159] width 63 height 25
click at [1147, 228] on link "View PDF" at bounding box center [1167, 232] width 63 height 25
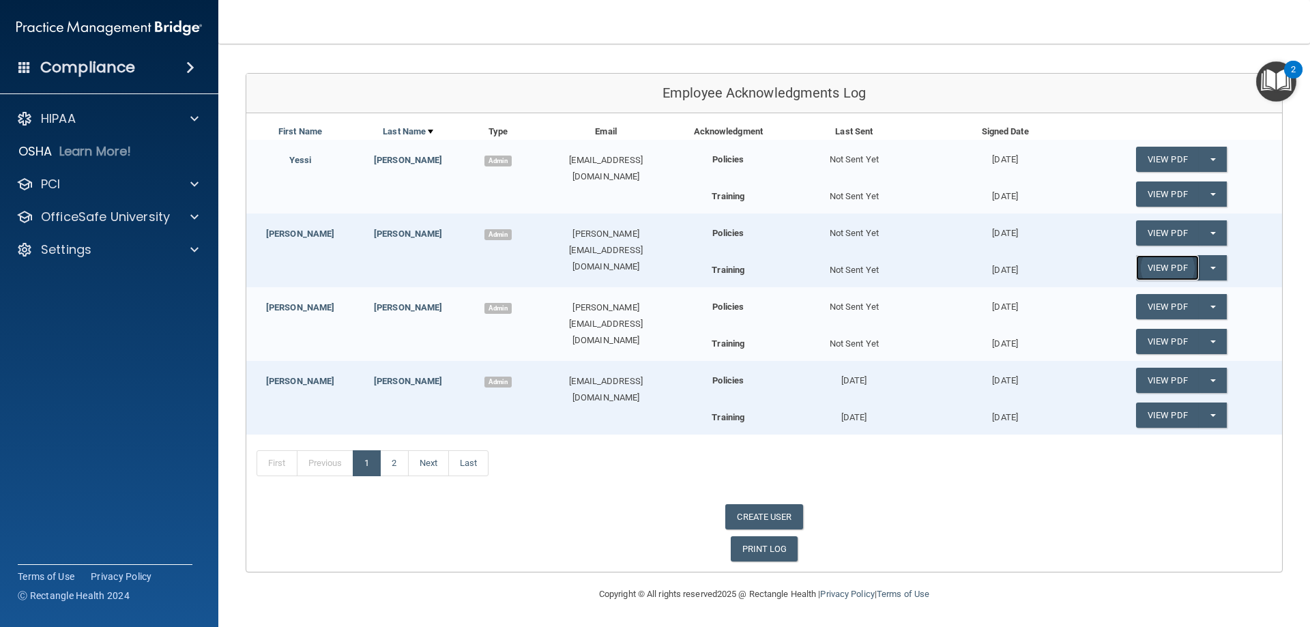
click at [1159, 266] on link "View PDF" at bounding box center [1167, 267] width 63 height 25
